Goal: Transaction & Acquisition: Purchase product/service

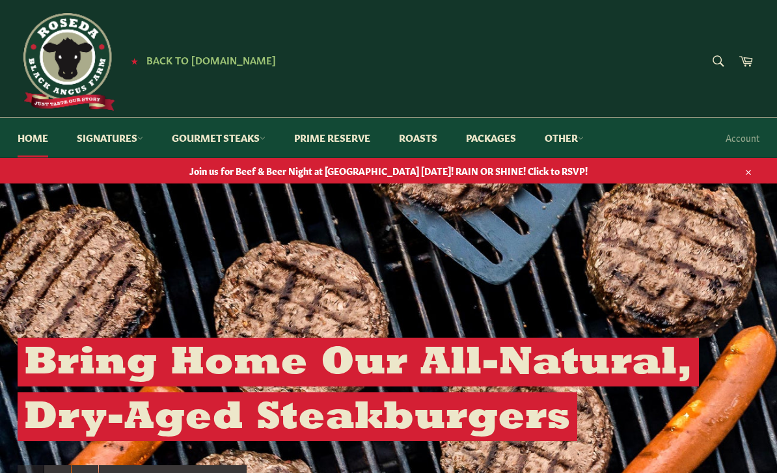
click at [131, 142] on link "Signatures" at bounding box center [110, 138] width 92 height 40
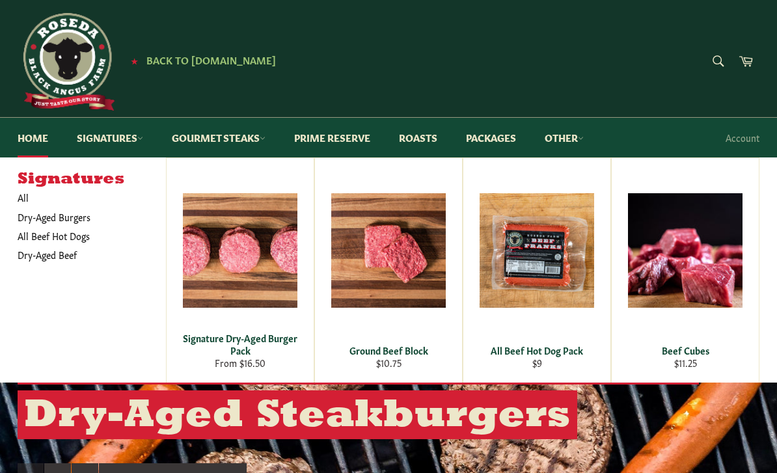
click at [317, 142] on link "Prime Reserve" at bounding box center [332, 138] width 102 height 40
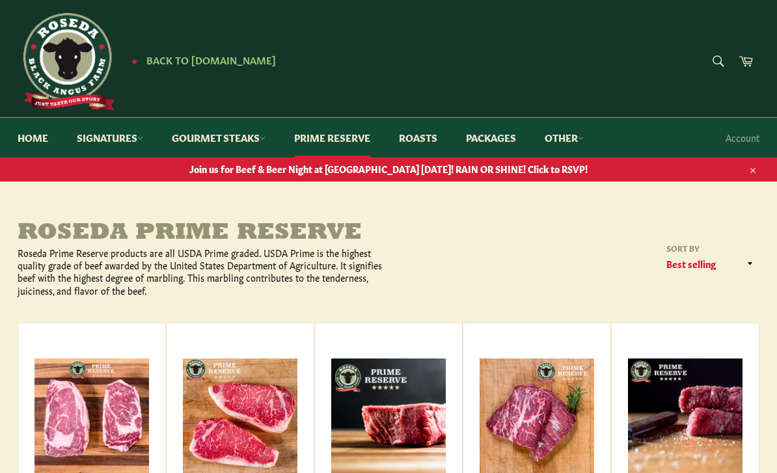
click at [429, 150] on link "Roasts" at bounding box center [418, 138] width 64 height 40
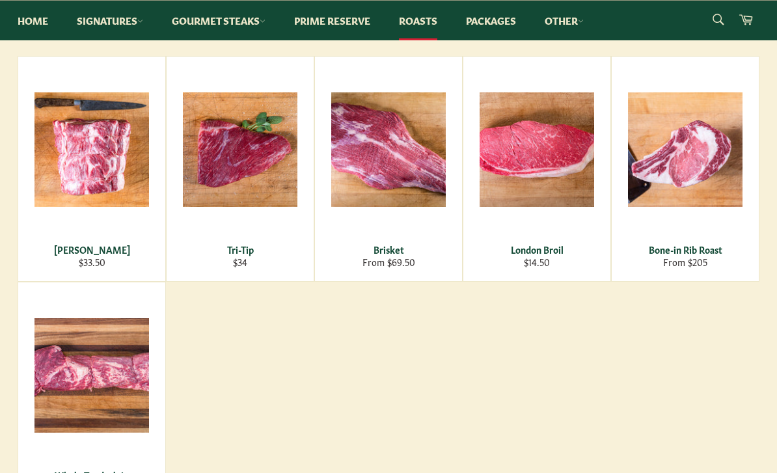
scroll to position [222, 0]
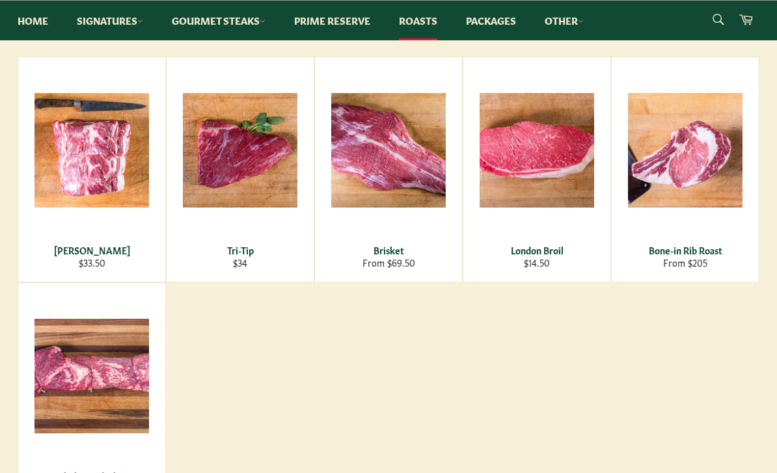
click at [76, 155] on span "View" at bounding box center [91, 171] width 83 height 33
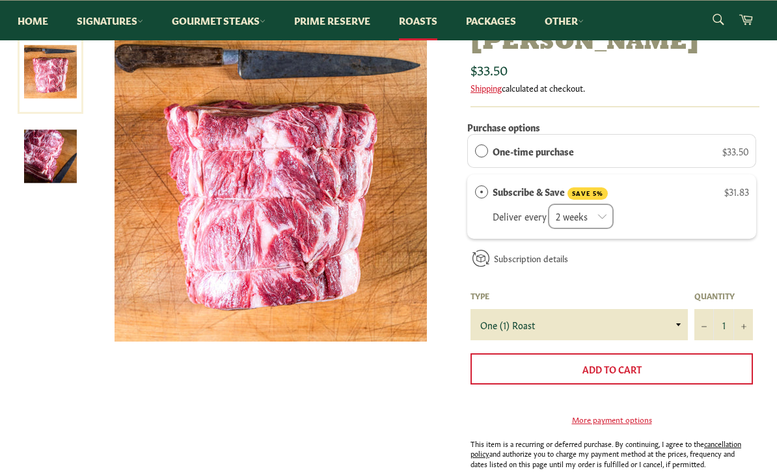
scroll to position [200, 0]
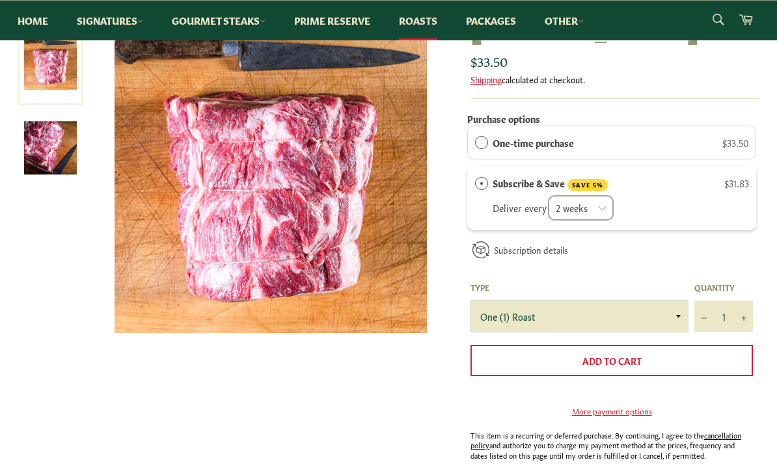
click at [664, 317] on select "One (1) Roast" at bounding box center [578, 316] width 217 height 31
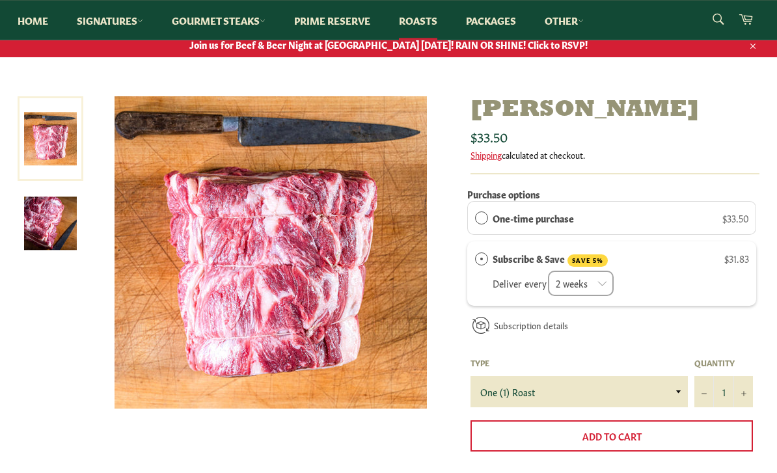
click at [706, 218] on div "One-time purchase $33.50" at bounding box center [621, 218] width 256 height 14
radio input "true"
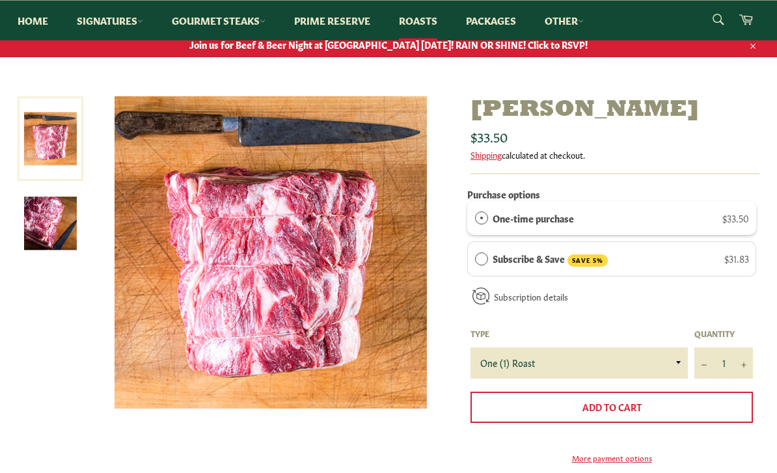
click at [46, 224] on img at bounding box center [50, 223] width 53 height 53
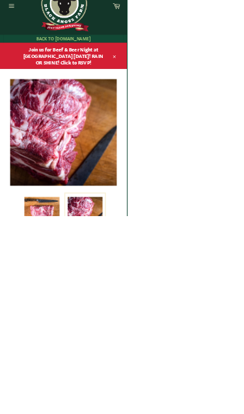
scroll to position [46, 0]
